Goal: Find specific page/section: Find specific page/section

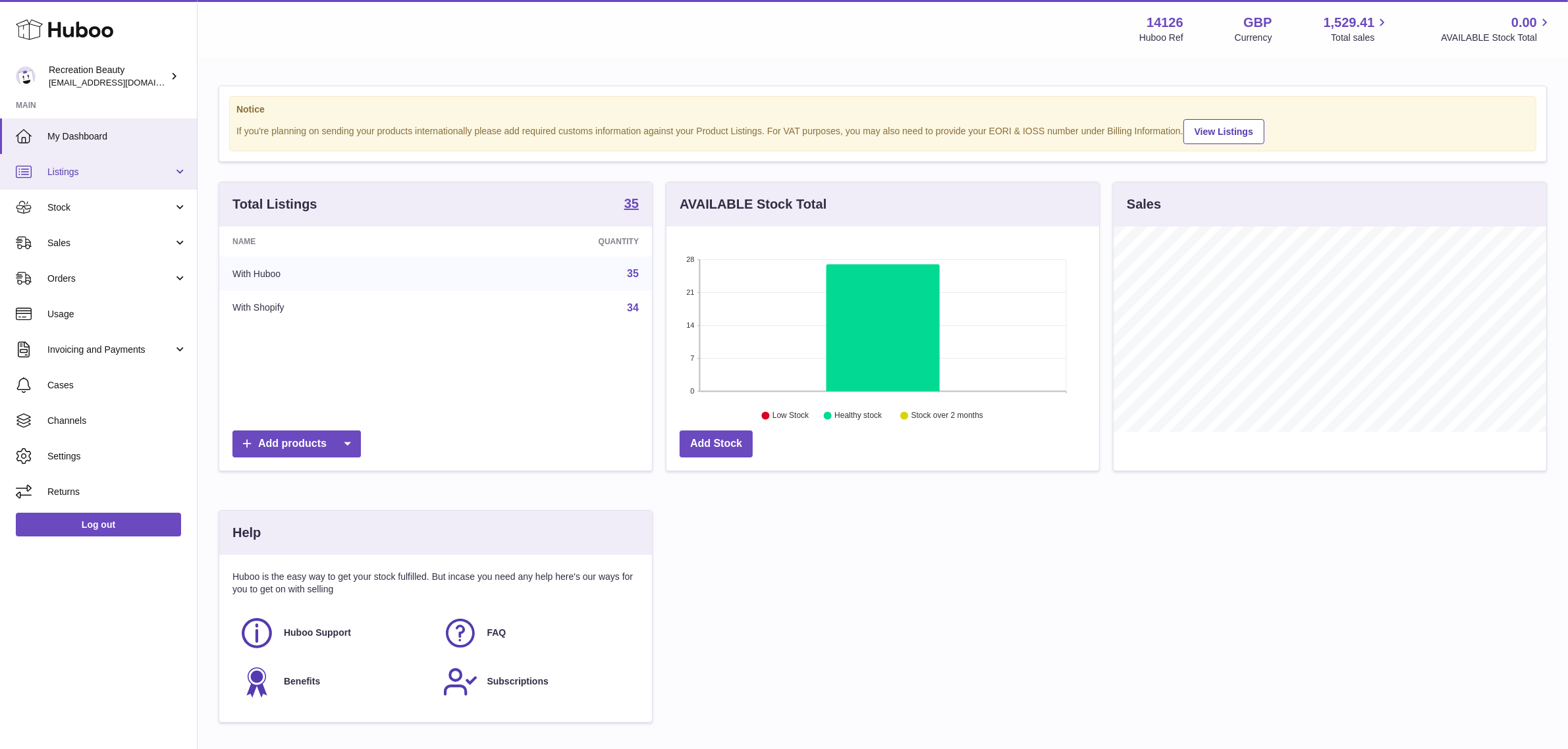
scroll to position [204, 433]
click at [97, 253] on link "Sales" at bounding box center [98, 243] width 197 height 36
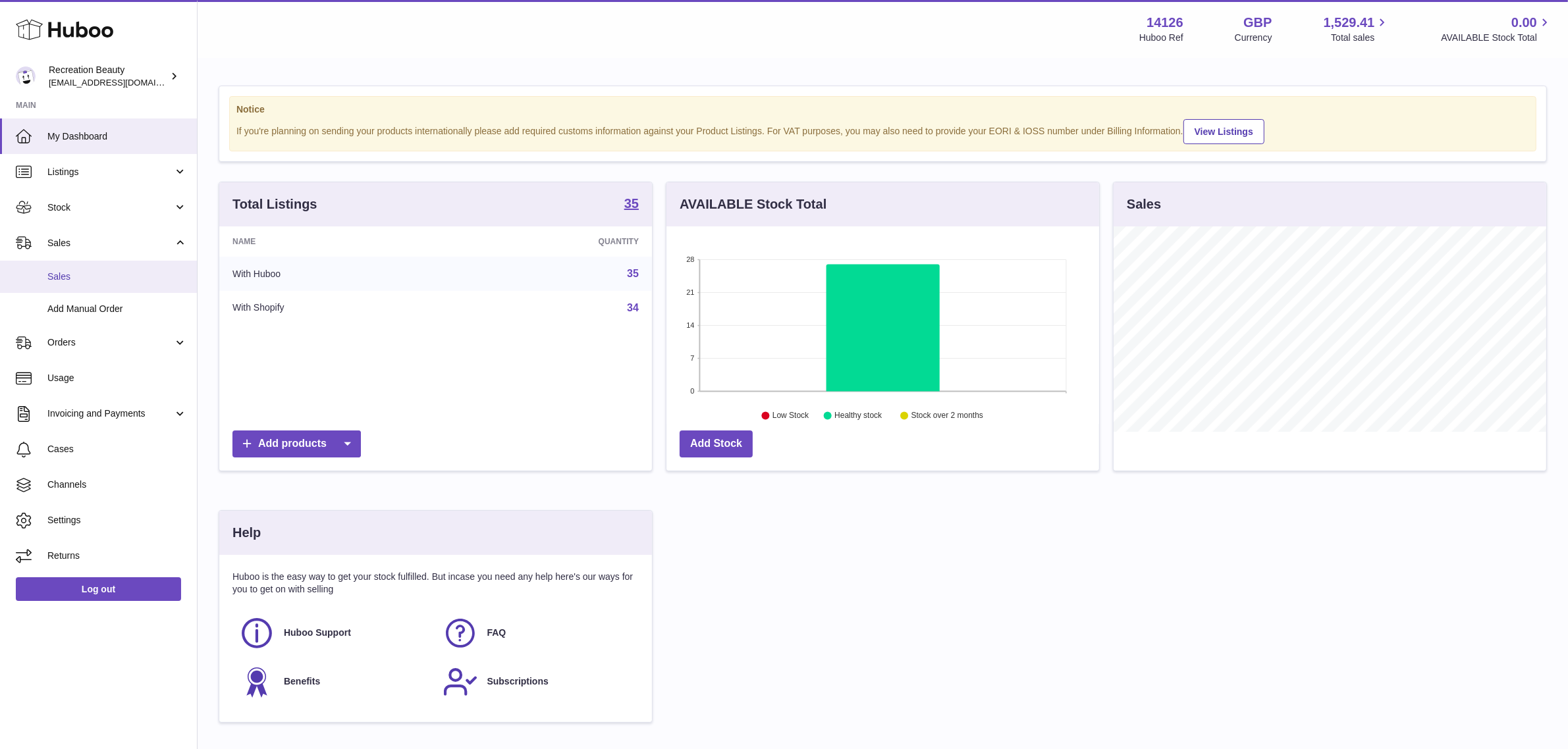
click at [110, 283] on link "Sales" at bounding box center [98, 277] width 197 height 32
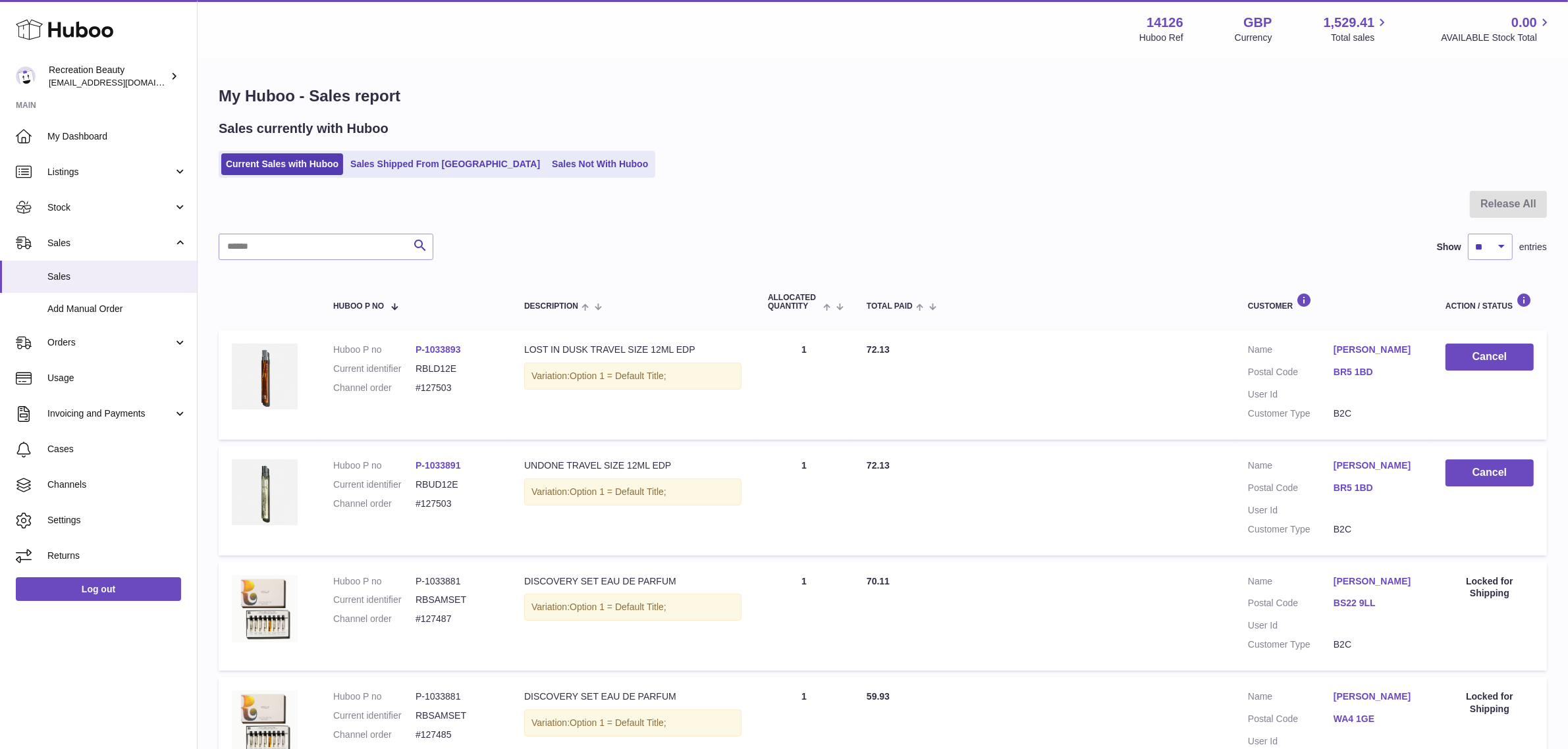
click at [106, 385] on link "Usage" at bounding box center [98, 378] width 197 height 36
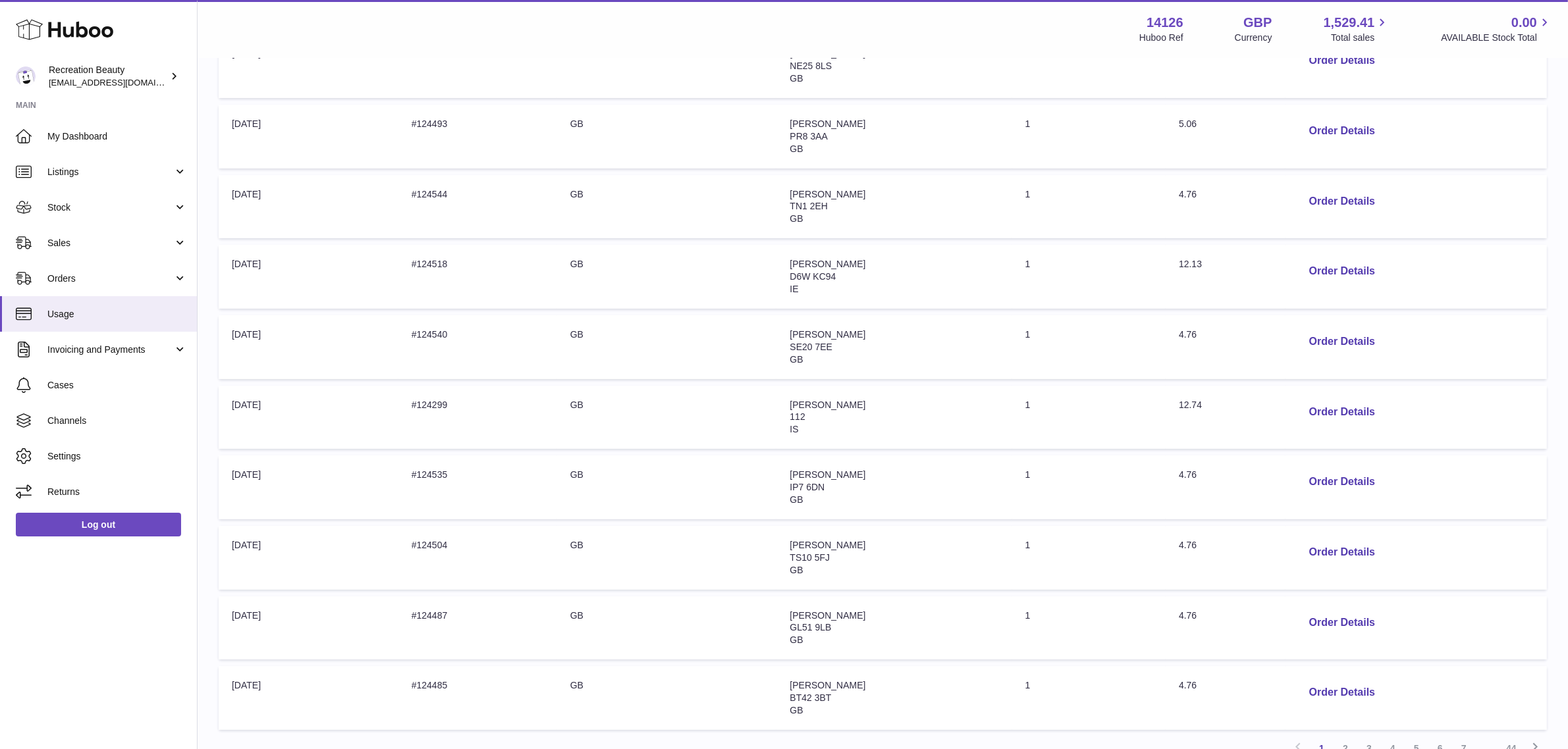
scroll to position [405, 0]
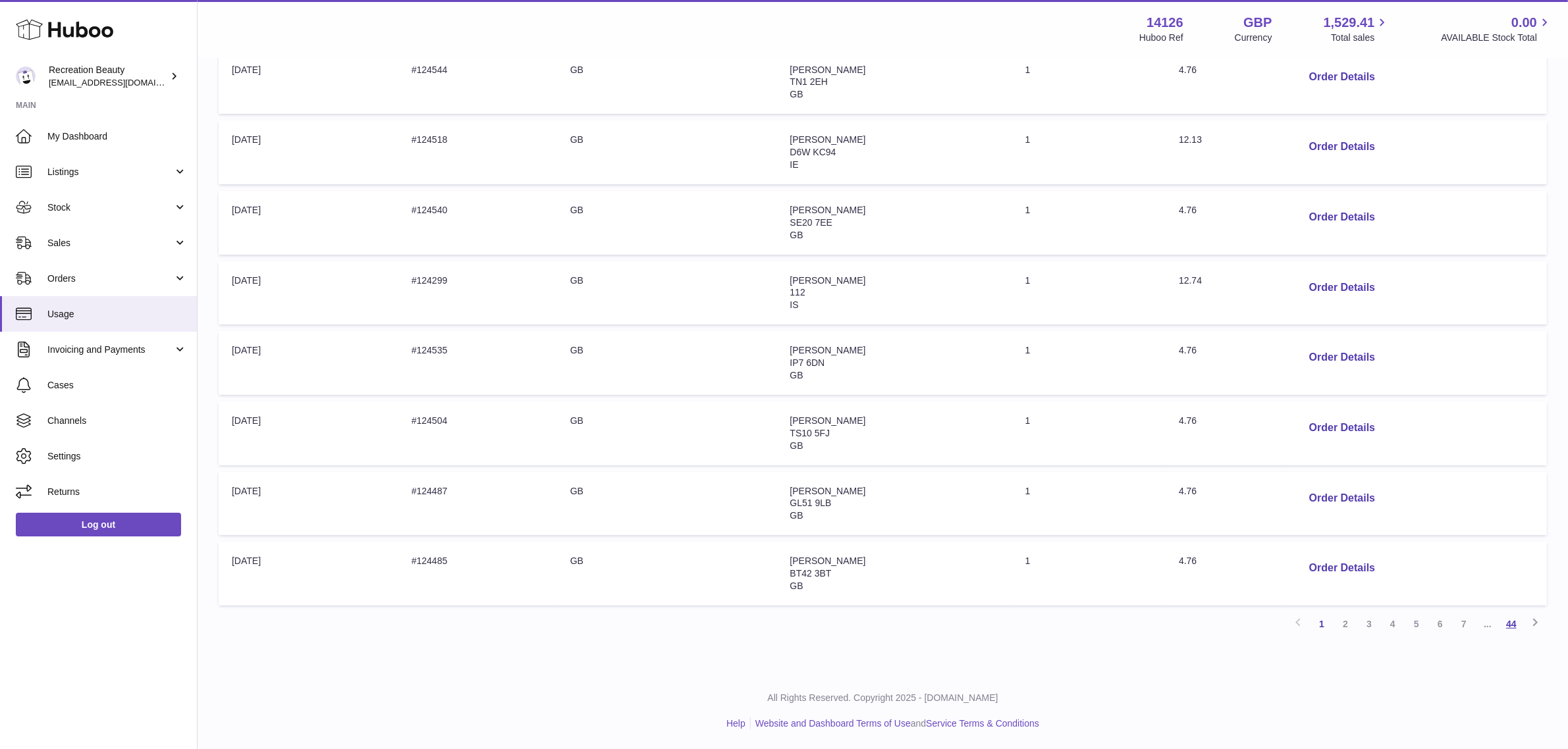
click at [1516, 626] on link "44" at bounding box center [1510, 623] width 24 height 24
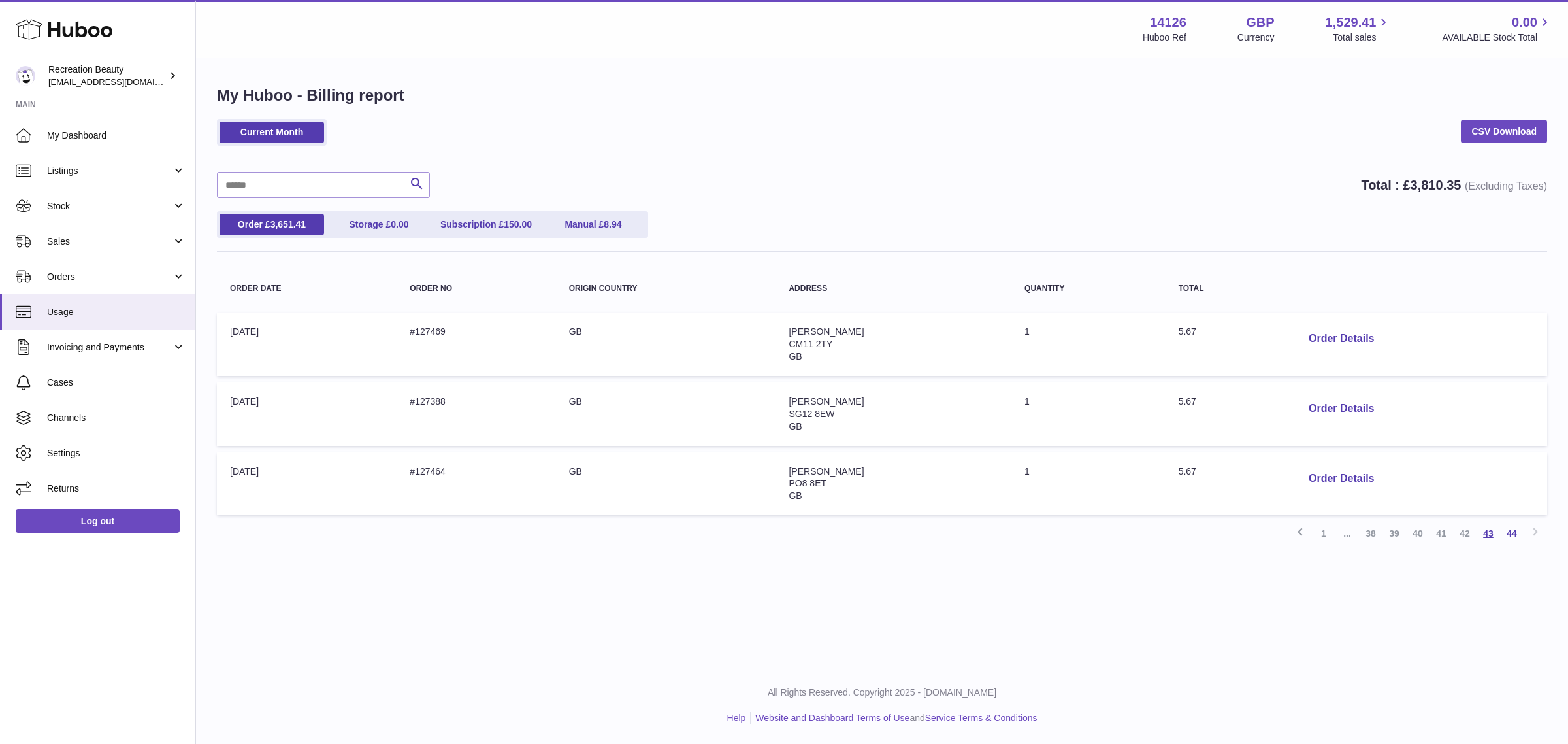
click at [1491, 539] on link "43" at bounding box center [1488, 533] width 23 height 23
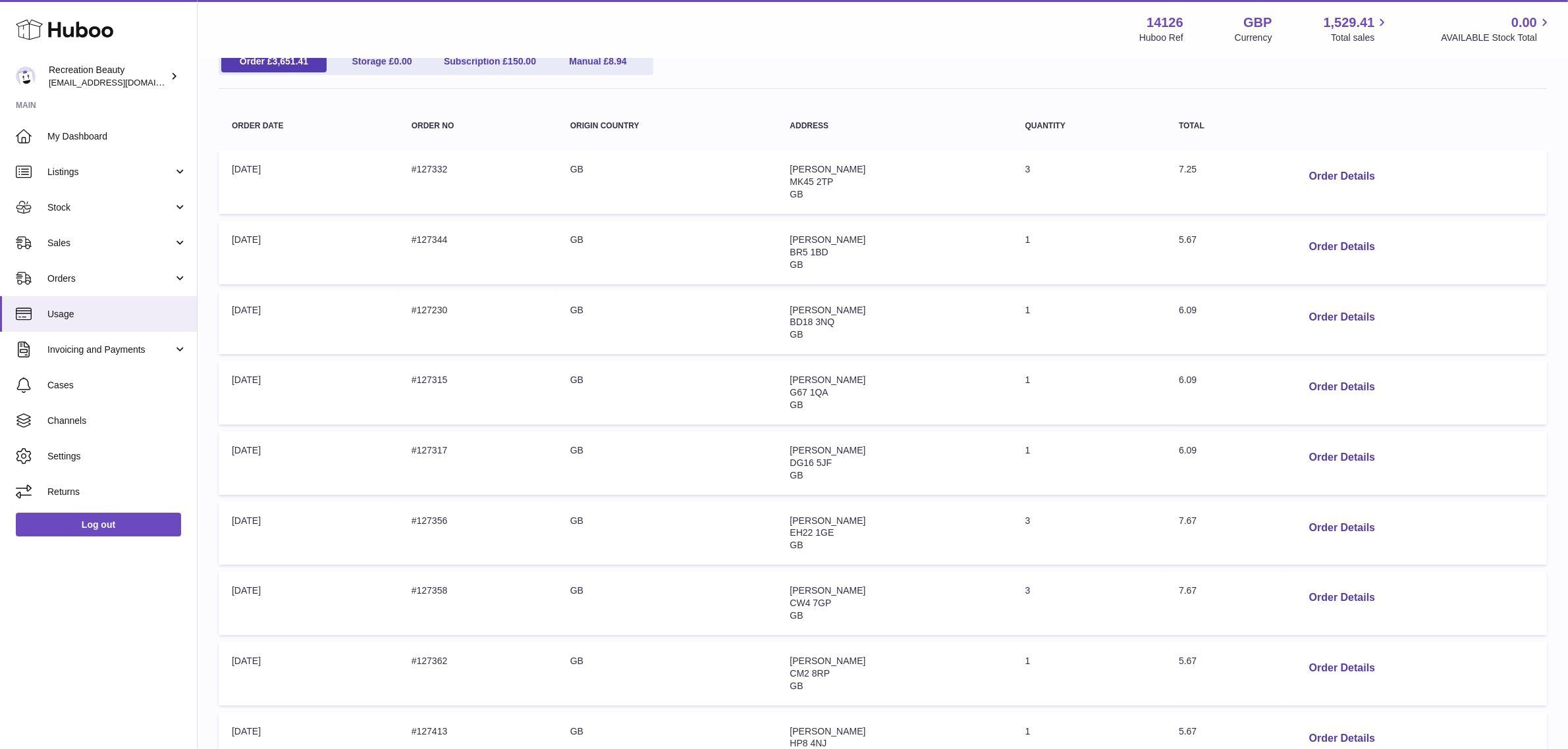
scroll to position [405, 0]
